Goal: Complete application form: Complete application form

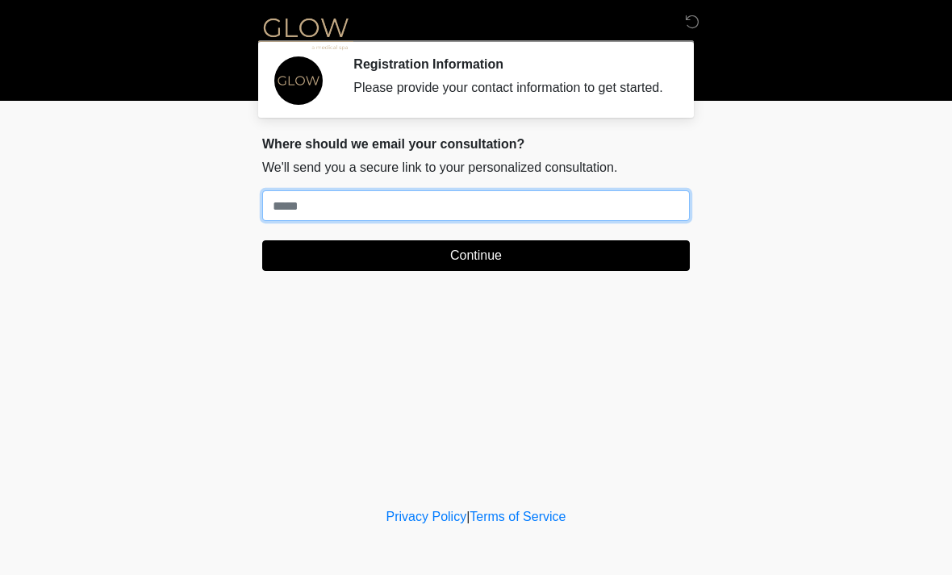
click at [328, 216] on input "Where should we email your treatment plan?" at bounding box center [476, 205] width 428 height 31
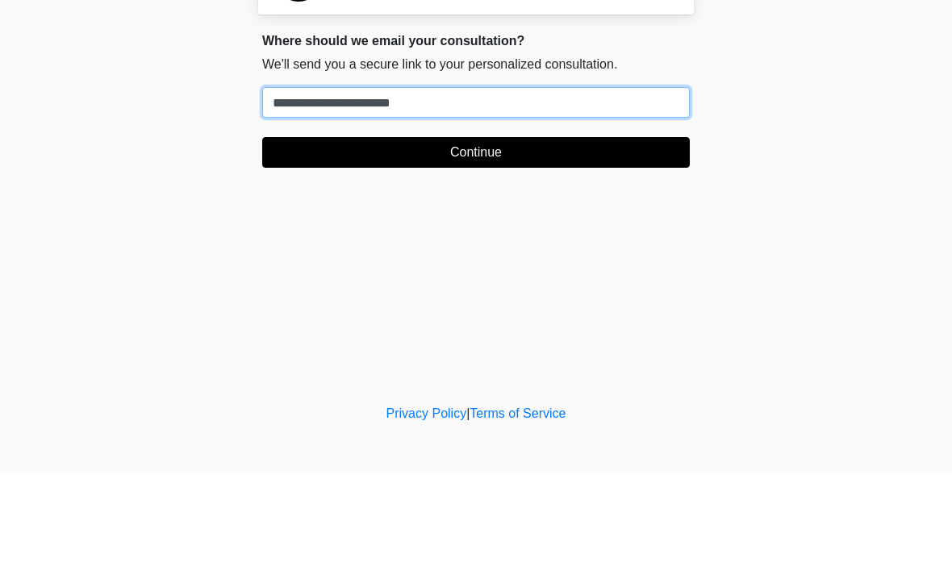
type input "**********"
click at [476, 241] on button "Continue" at bounding box center [476, 256] width 428 height 31
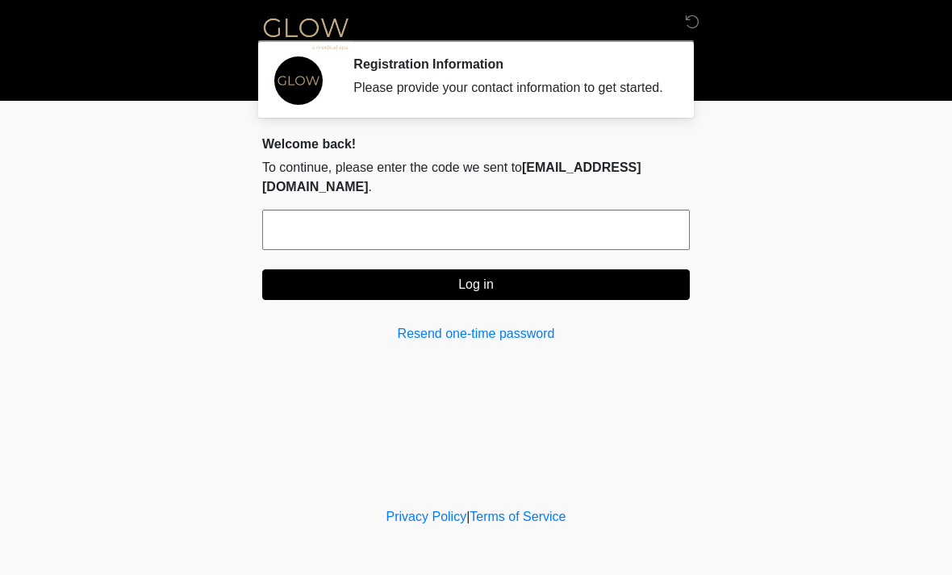
click at [514, 297] on button "Log in" at bounding box center [476, 285] width 428 height 31
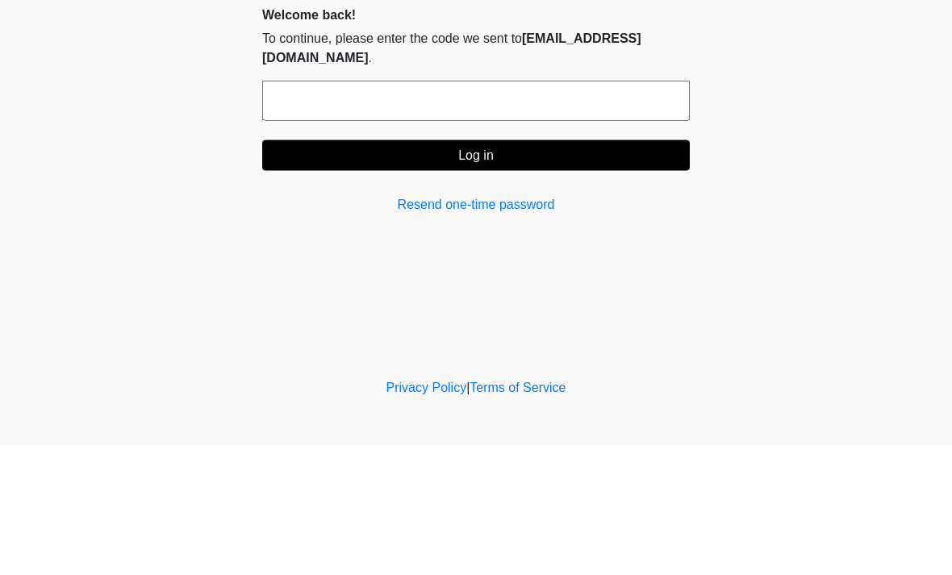
click at [523, 270] on button "Log in" at bounding box center [476, 285] width 428 height 31
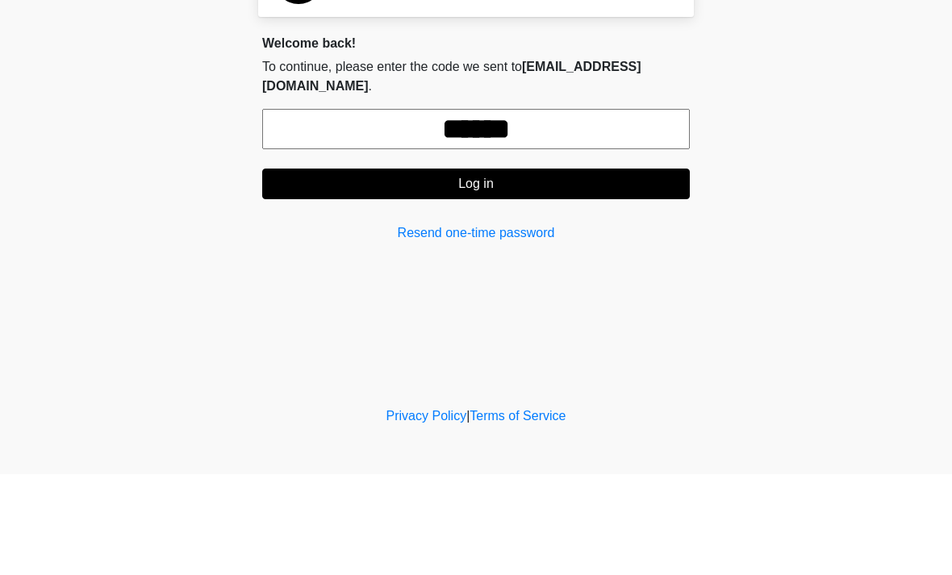
type input "******"
click at [391, 270] on button "Log in" at bounding box center [476, 285] width 428 height 31
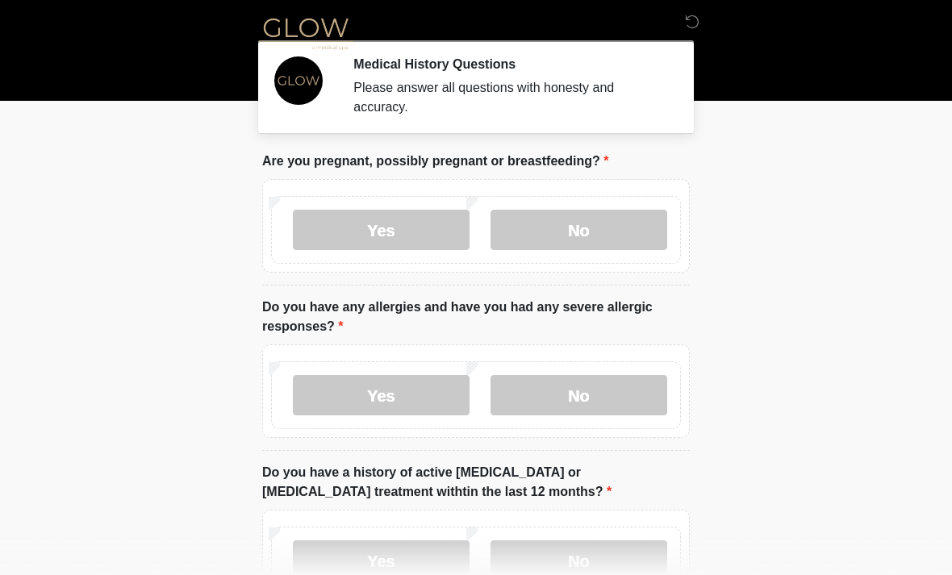
click at [634, 232] on label "No" at bounding box center [579, 230] width 177 height 40
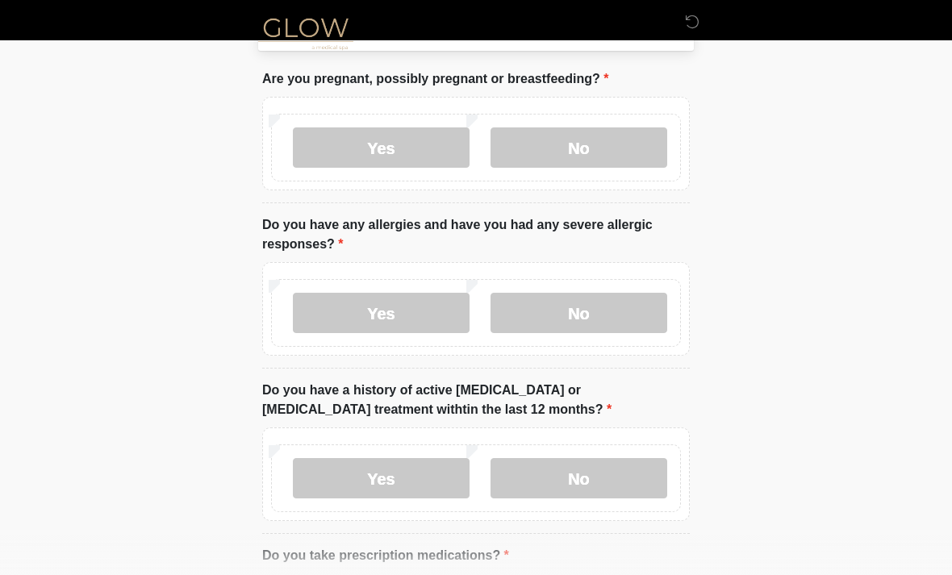
scroll to position [109, 0]
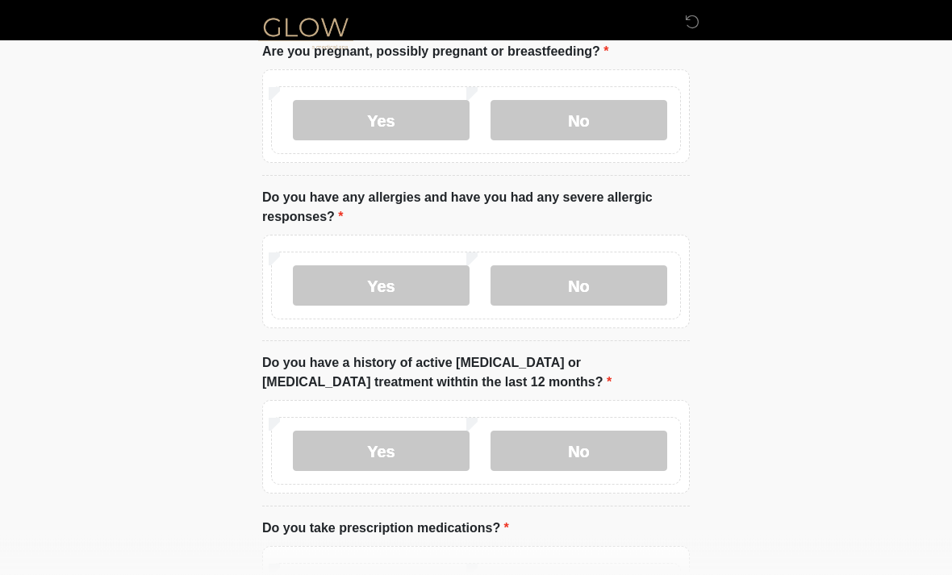
click at [422, 284] on label "Yes" at bounding box center [381, 286] width 177 height 40
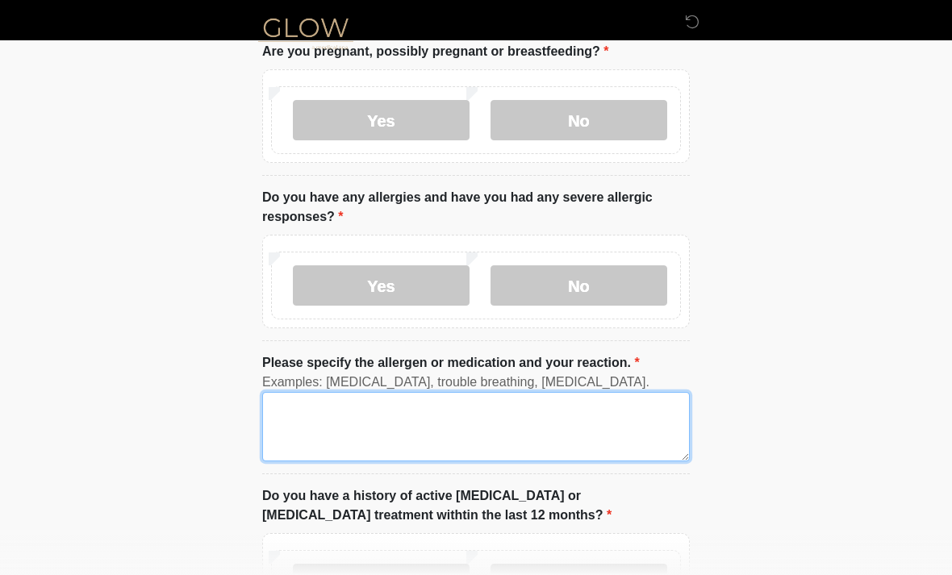
click at [323, 432] on textarea "Please specify the allergen or medication and your reaction." at bounding box center [476, 426] width 428 height 69
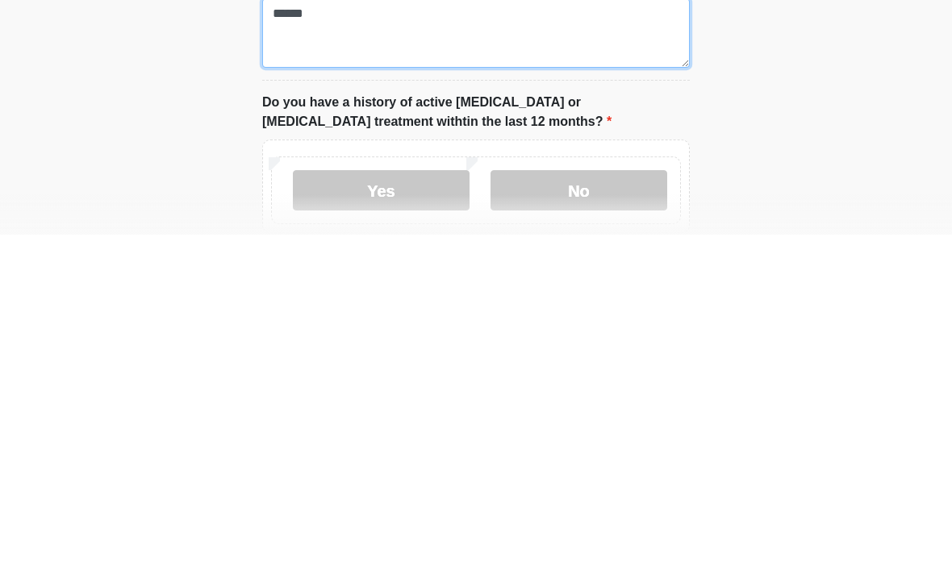
scroll to position [182, 0]
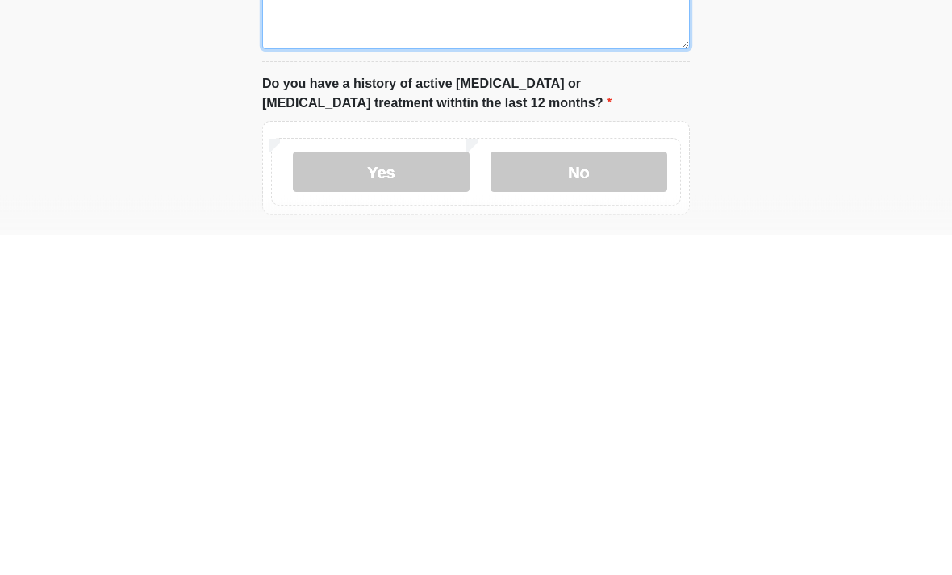
type textarea "*****"
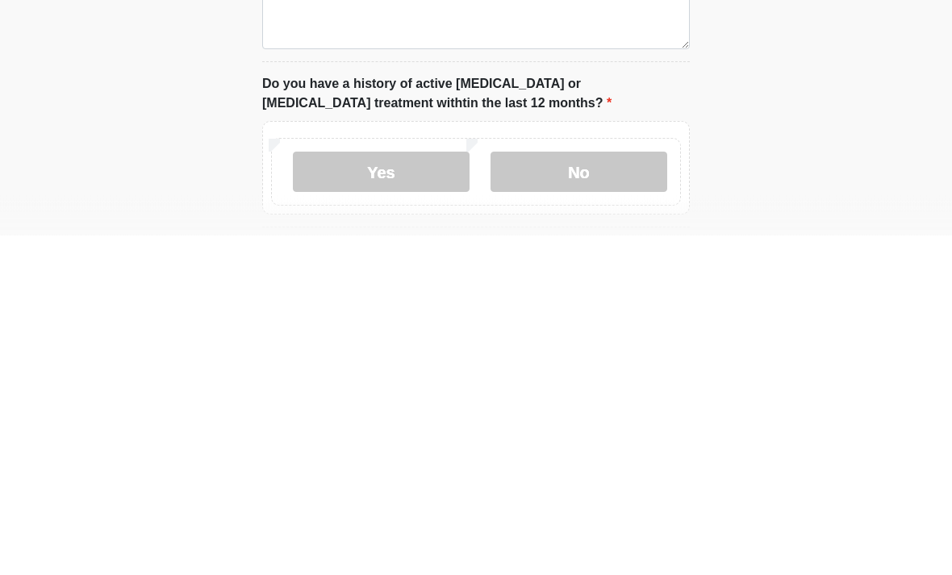
click at [621, 492] on label "No" at bounding box center [579, 512] width 177 height 40
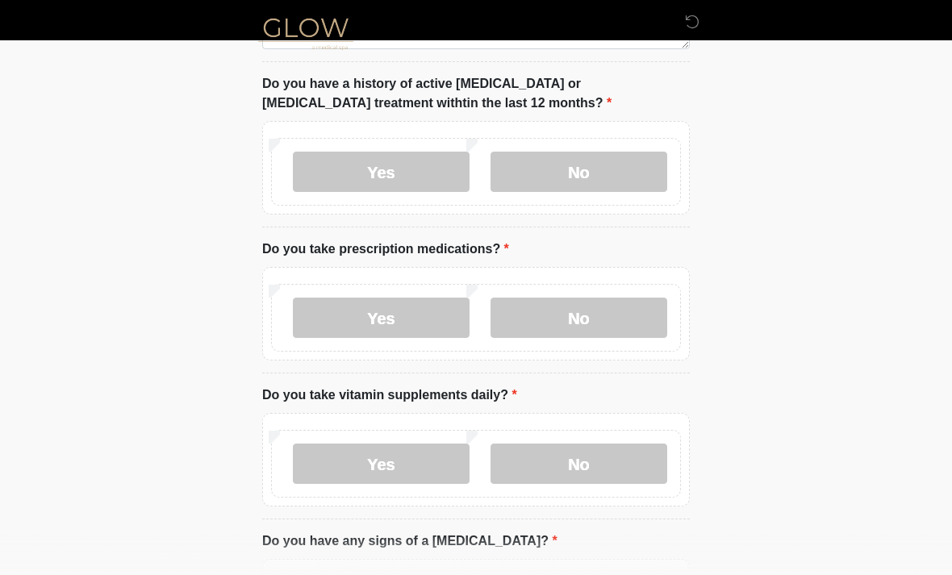
click at [630, 315] on label "No" at bounding box center [579, 318] width 177 height 40
click at [425, 319] on label "Yes" at bounding box center [381, 318] width 177 height 40
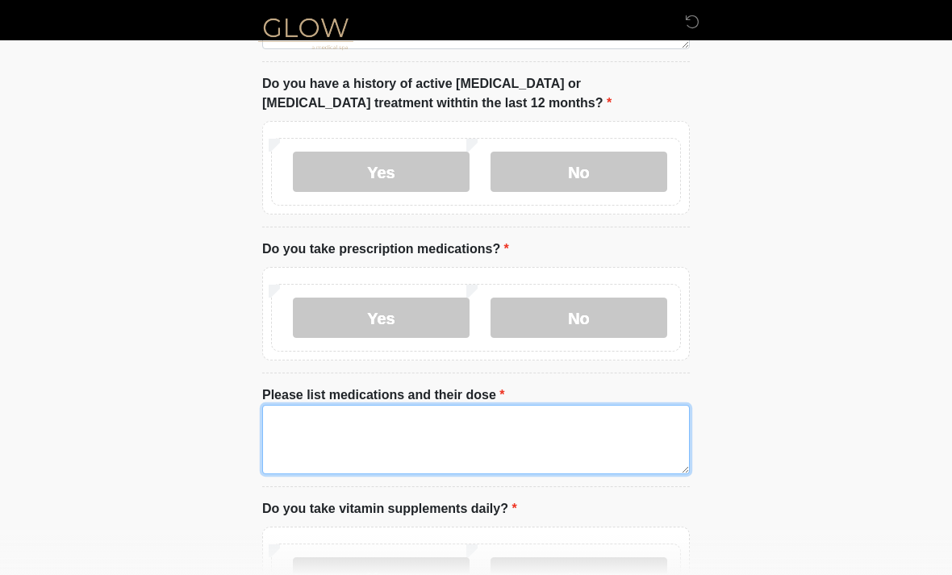
click at [359, 437] on textarea "Please list medications and their dose" at bounding box center [476, 439] width 428 height 69
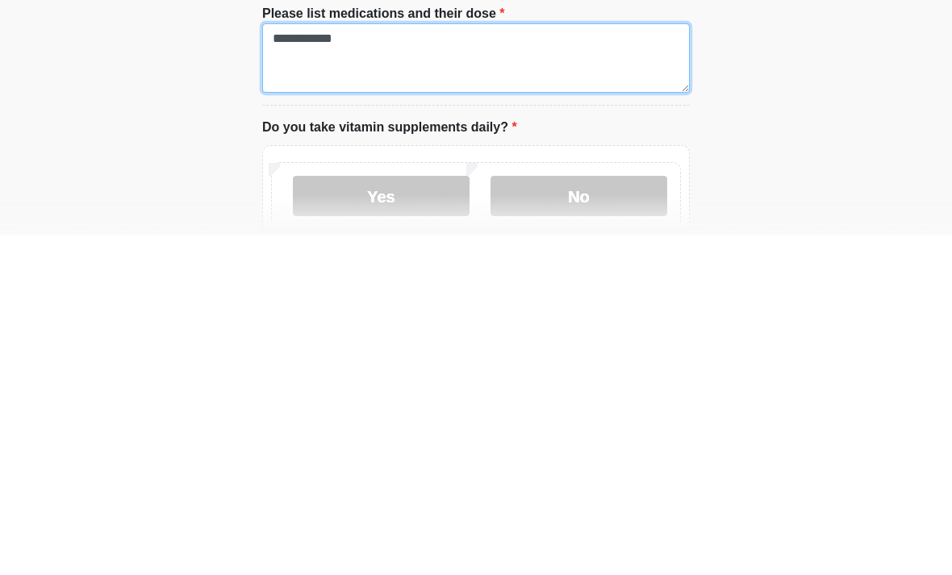
scroll to position [564, 0]
type textarea "**********"
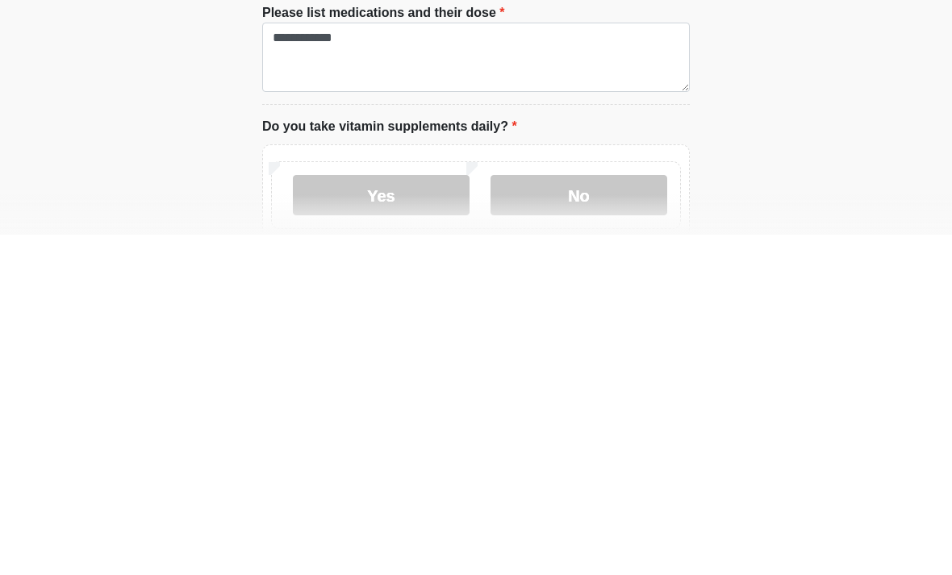
click at [602, 516] on label "No" at bounding box center [579, 536] width 177 height 40
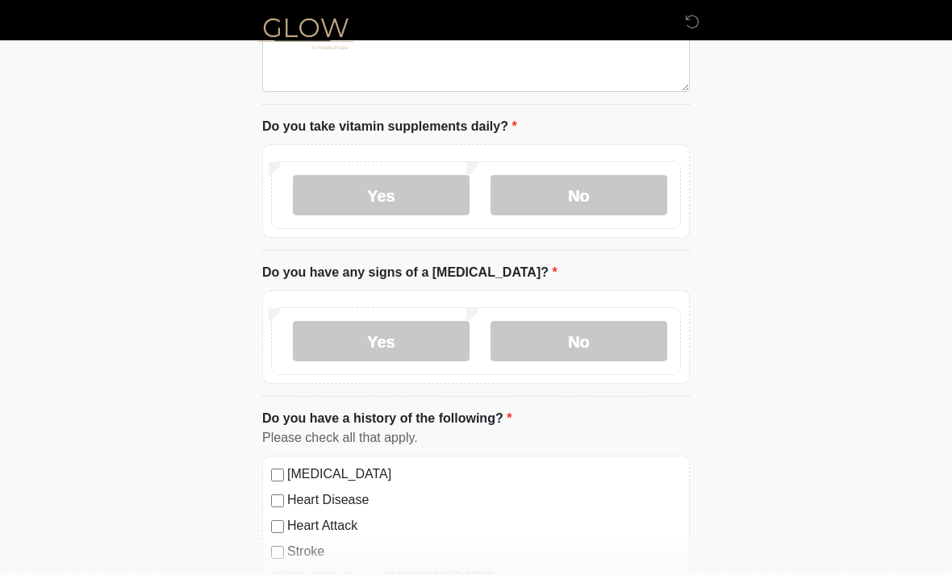
click at [615, 345] on label "No" at bounding box center [579, 341] width 177 height 40
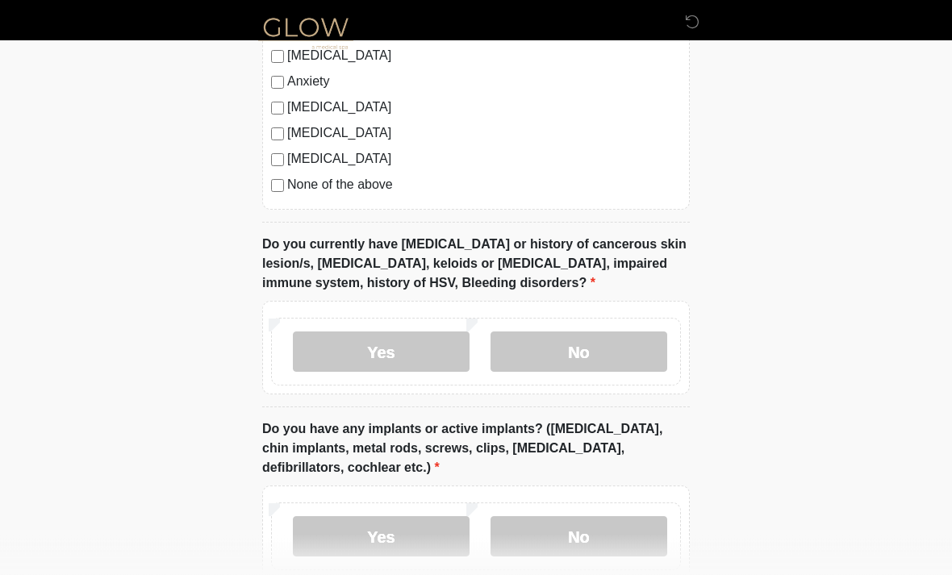
scroll to position [1479, 0]
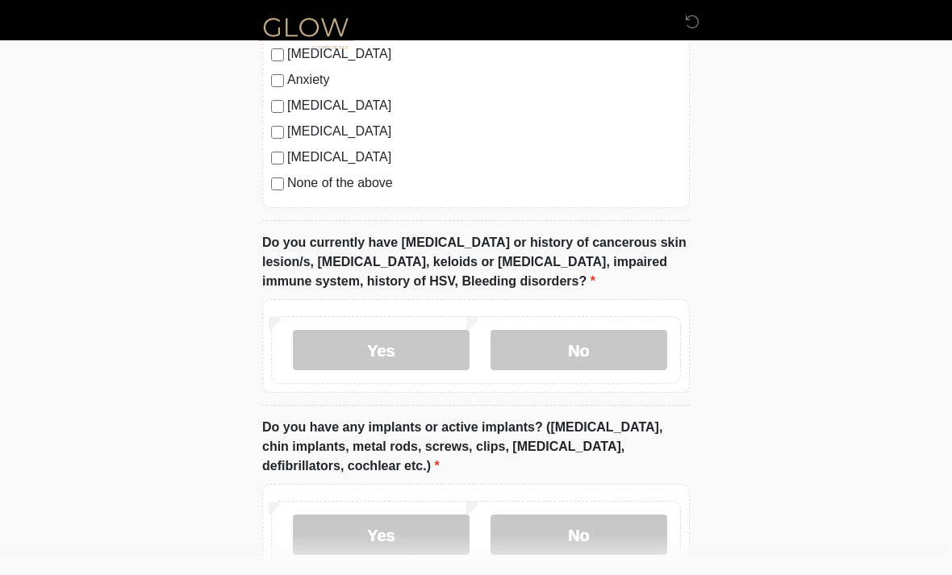
click at [636, 345] on label "No" at bounding box center [579, 351] width 177 height 40
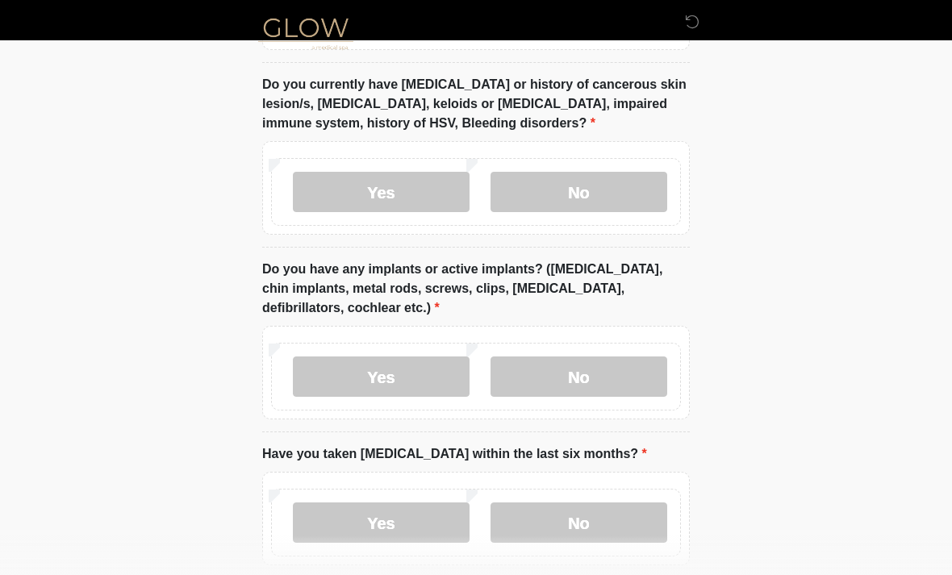
scroll to position [1639, 0]
click at [632, 378] on label "No" at bounding box center [579, 376] width 177 height 40
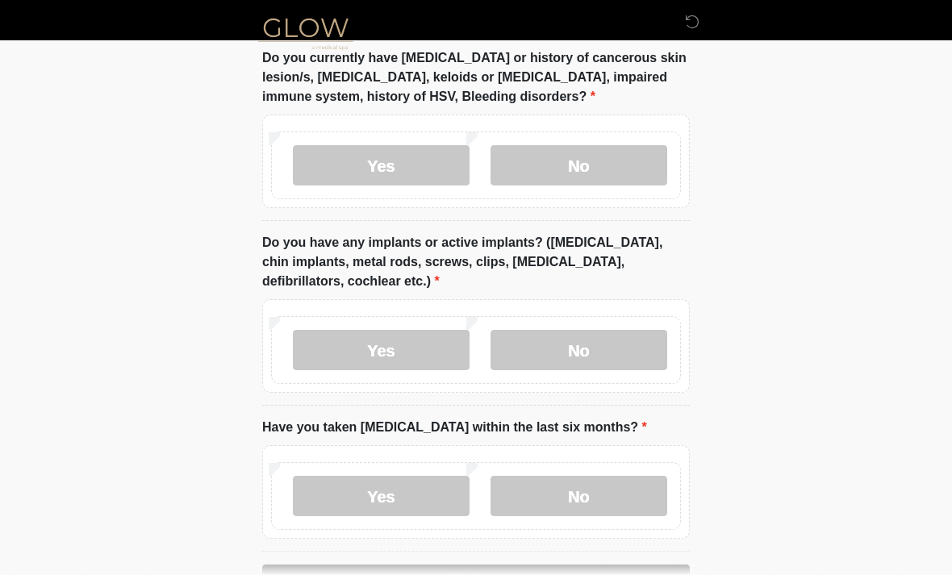
scroll to position [1716, 0]
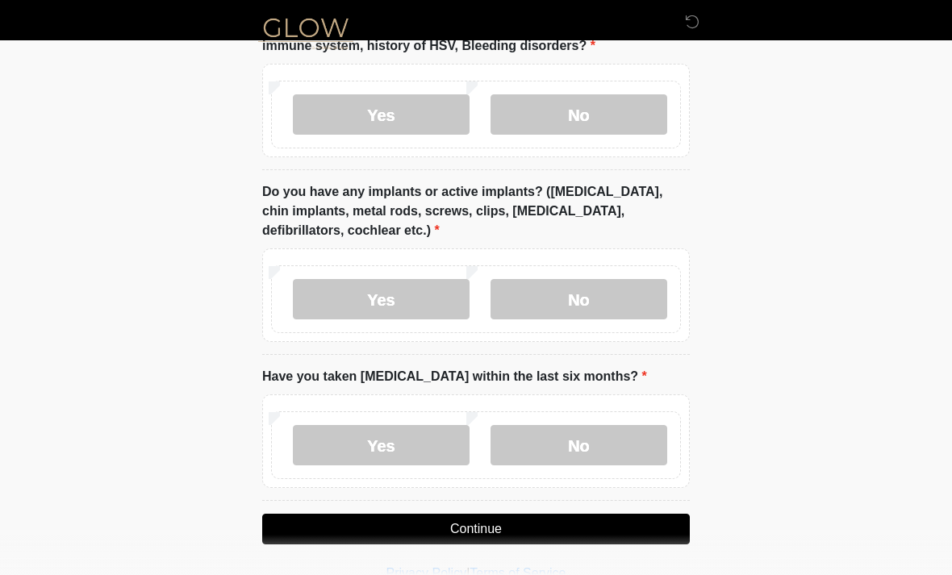
click at [612, 457] on label "No" at bounding box center [579, 445] width 177 height 40
click at [553, 528] on button "Continue" at bounding box center [476, 529] width 428 height 31
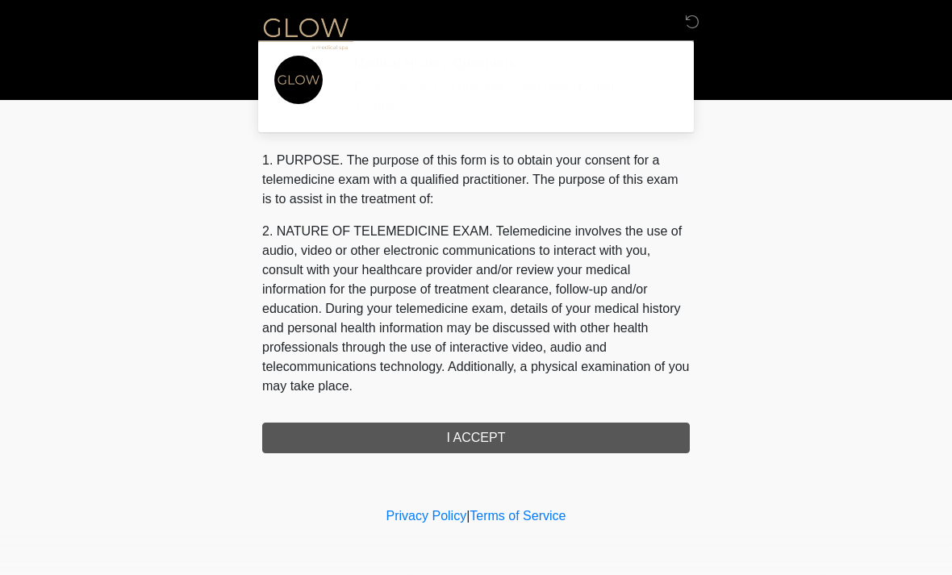
scroll to position [0, 0]
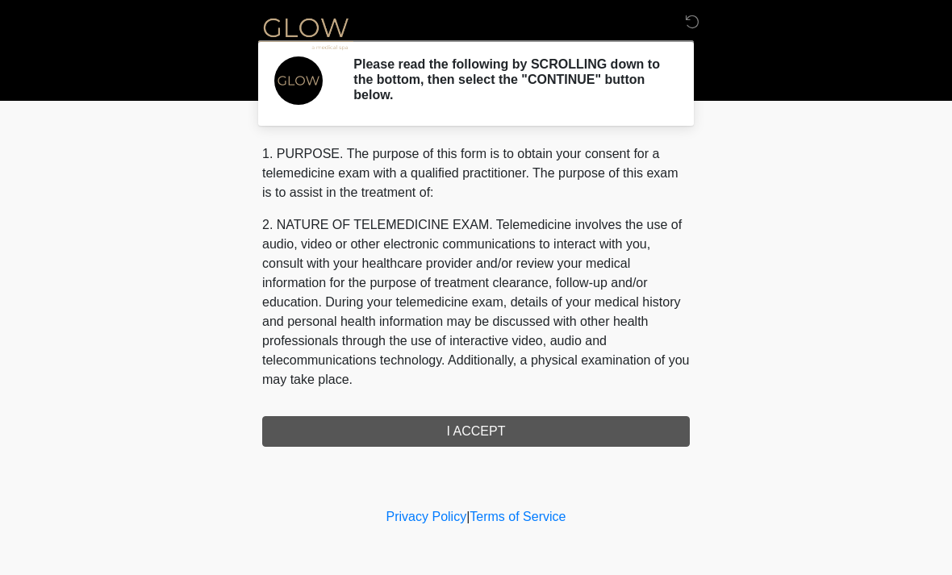
click at [577, 425] on div "1. PURPOSE. The purpose of this form is to obtain your consent for a telemedici…" at bounding box center [476, 295] width 428 height 303
click at [521, 429] on div "1. PURPOSE. The purpose of this form is to obtain your consent for a telemedici…" at bounding box center [476, 295] width 428 height 303
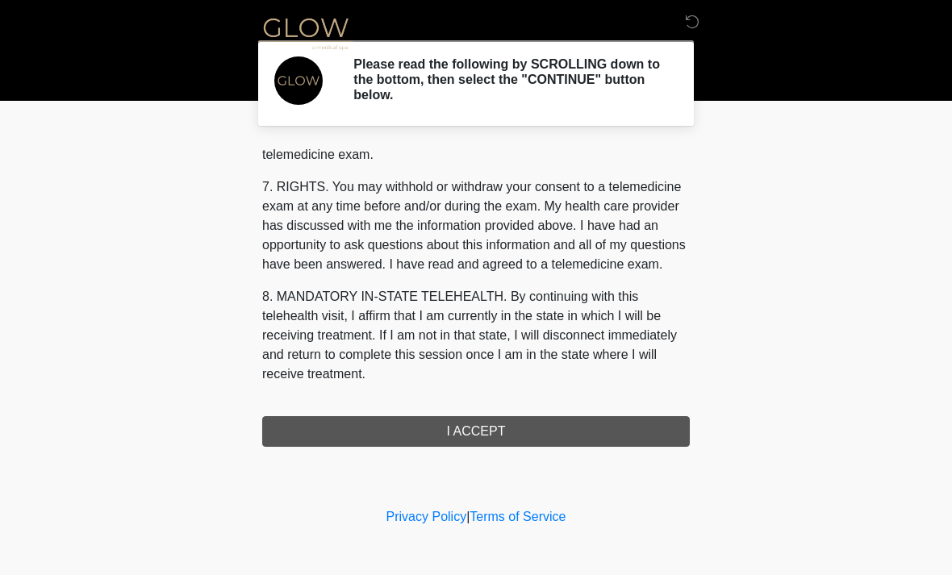
scroll to position [684, 0]
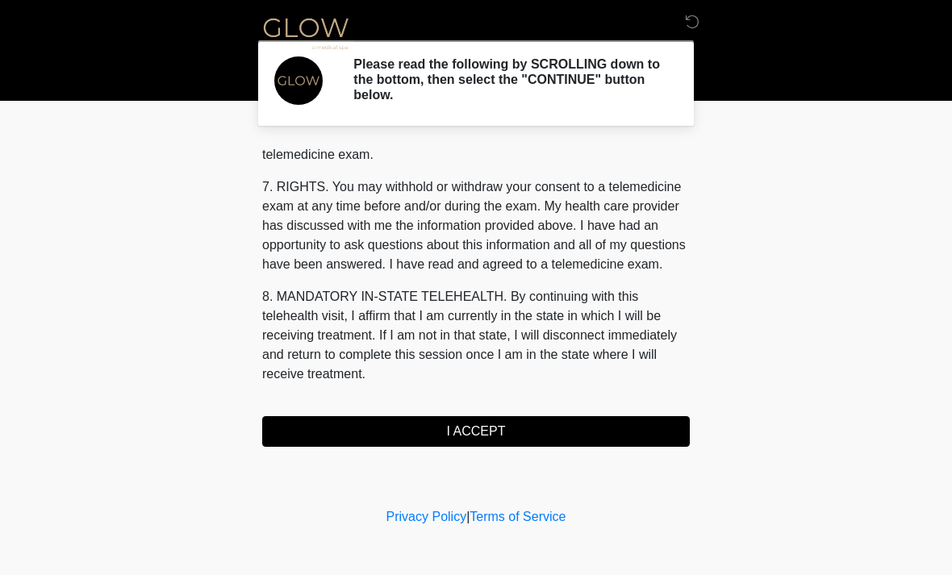
click at [506, 431] on button "I ACCEPT" at bounding box center [476, 431] width 428 height 31
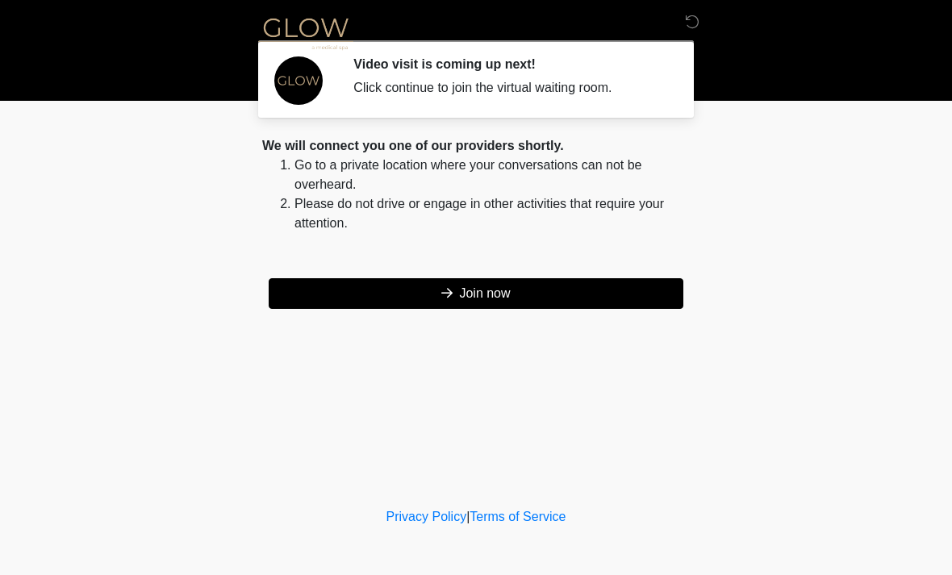
click at [518, 295] on button "Join now" at bounding box center [476, 293] width 415 height 31
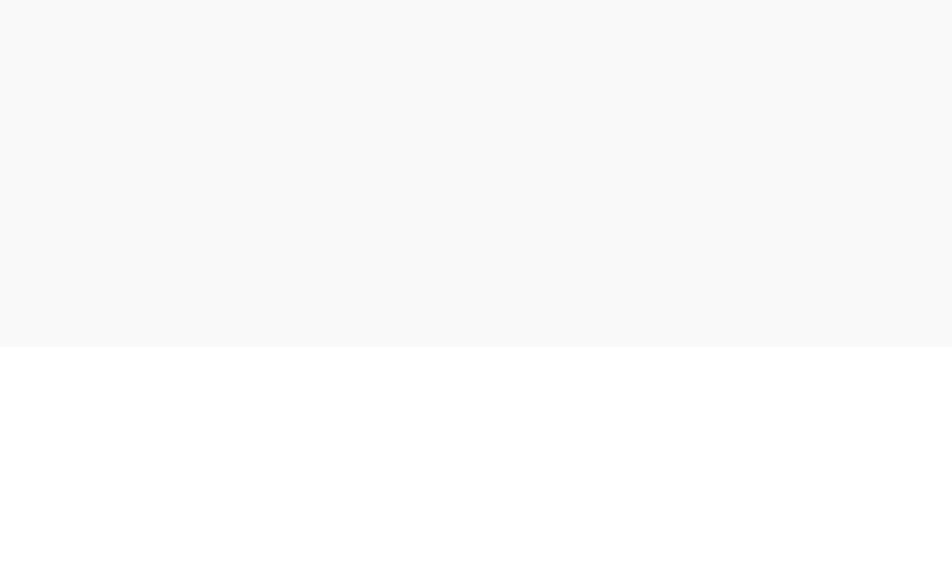
scroll to position [56, 0]
